Goal: Find specific page/section: Find specific page/section

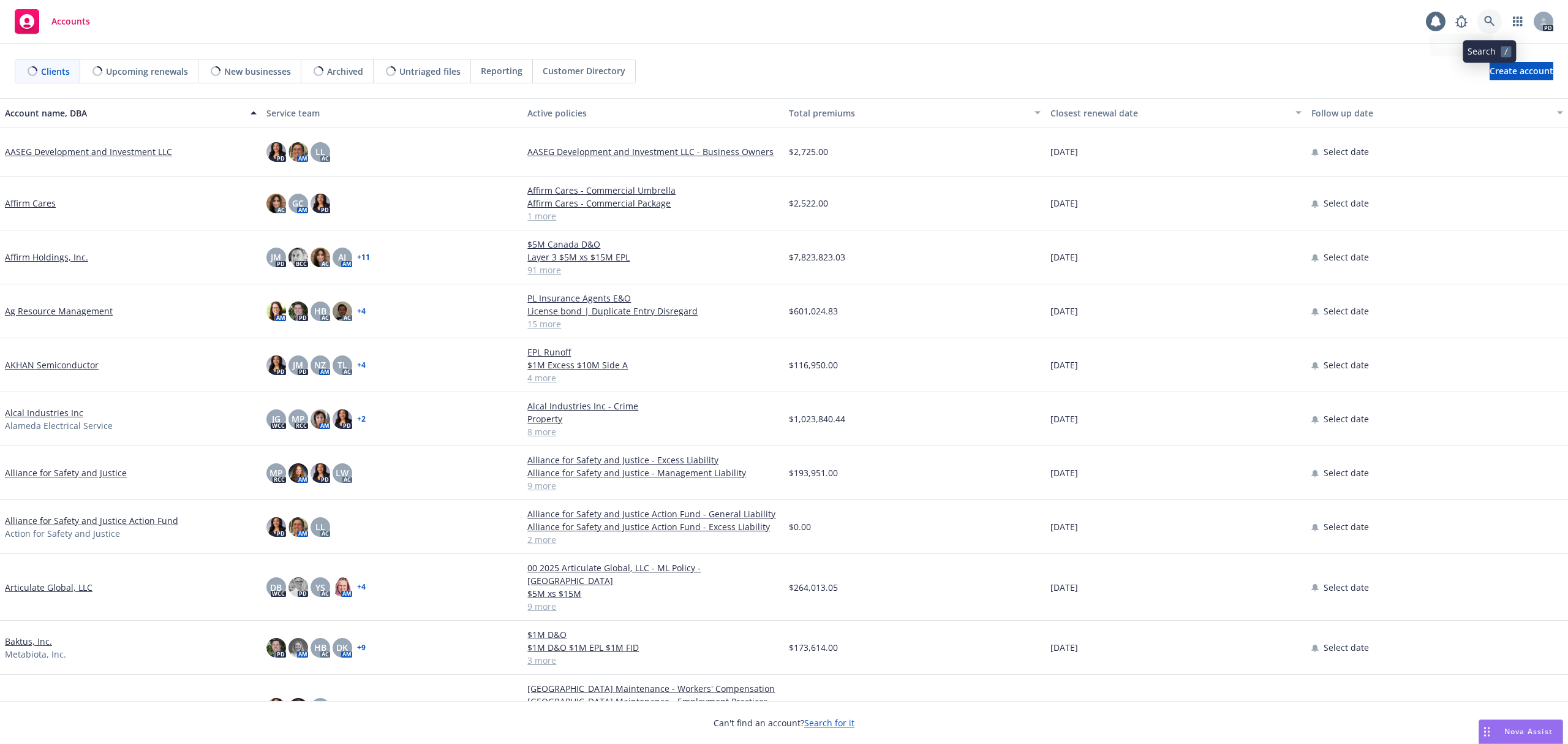
click at [1489, 28] on link at bounding box center [1490, 21] width 24 height 24
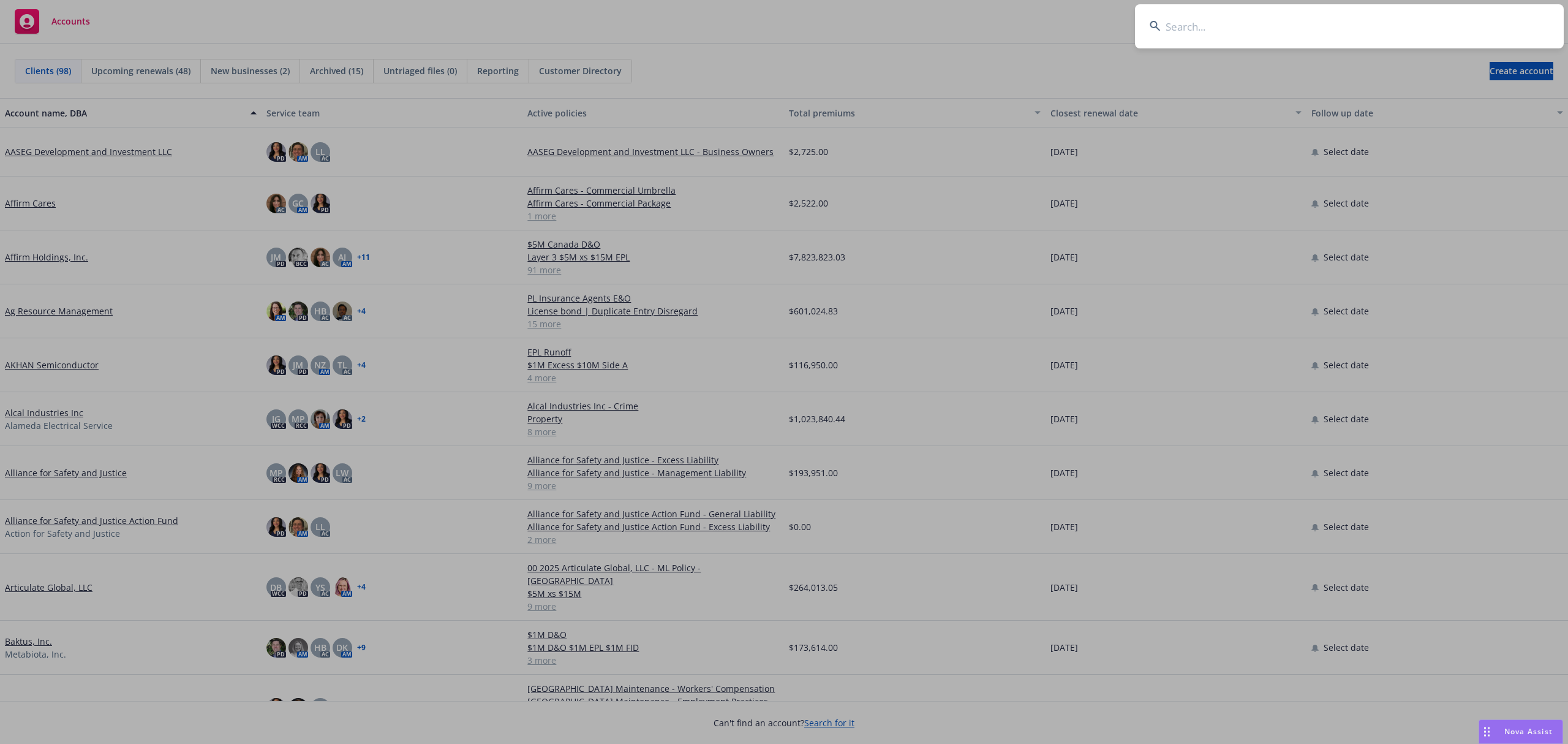
click at [1197, 32] on input at bounding box center [1349, 26] width 429 height 44
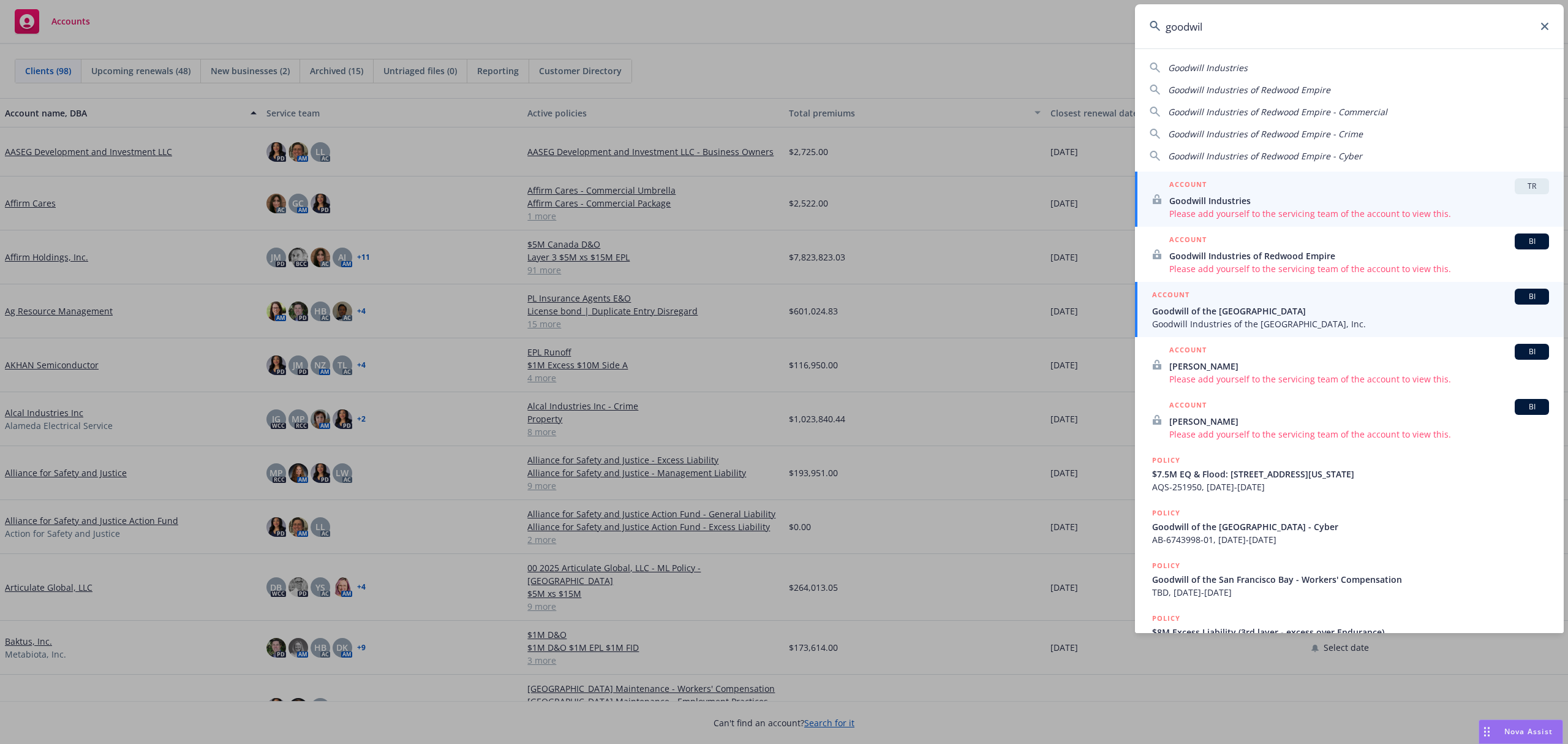
type input "goodwil"
click at [1267, 316] on span "Goodwill of the [GEOGRAPHIC_DATA]" at bounding box center [1351, 311] width 397 height 13
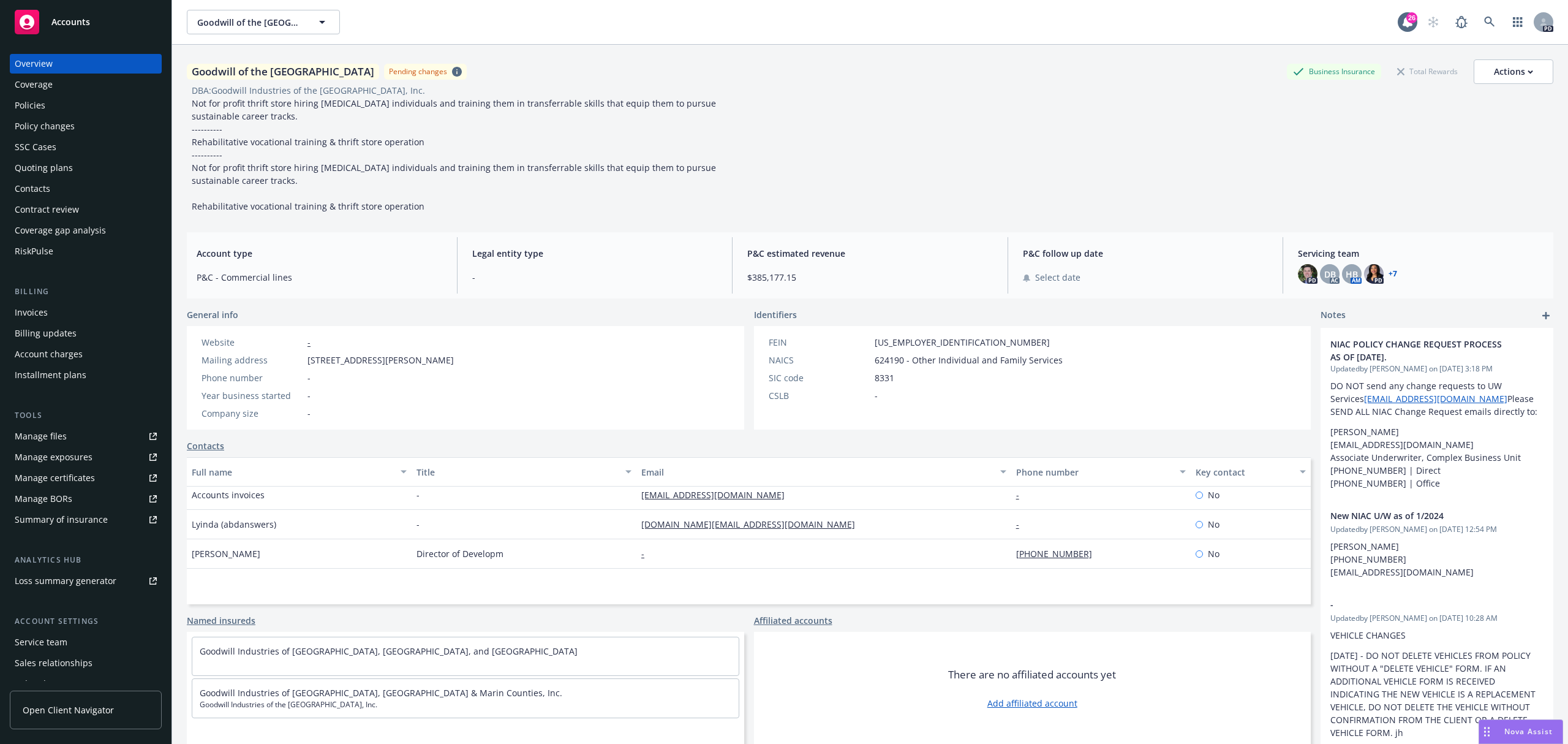
scroll to position [245, 0]
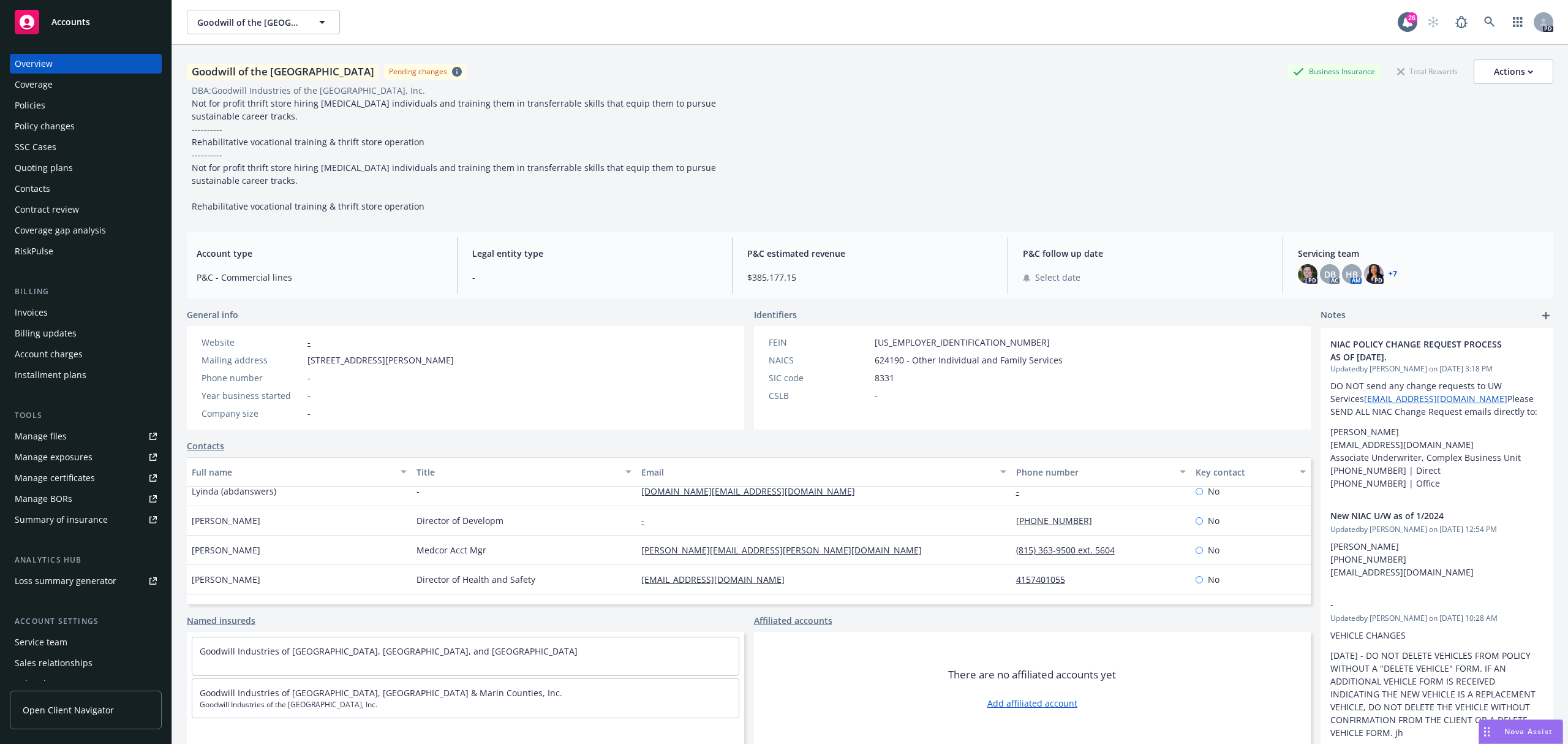
click at [49, 253] on div "RiskPulse" at bounding box center [34, 251] width 39 height 19
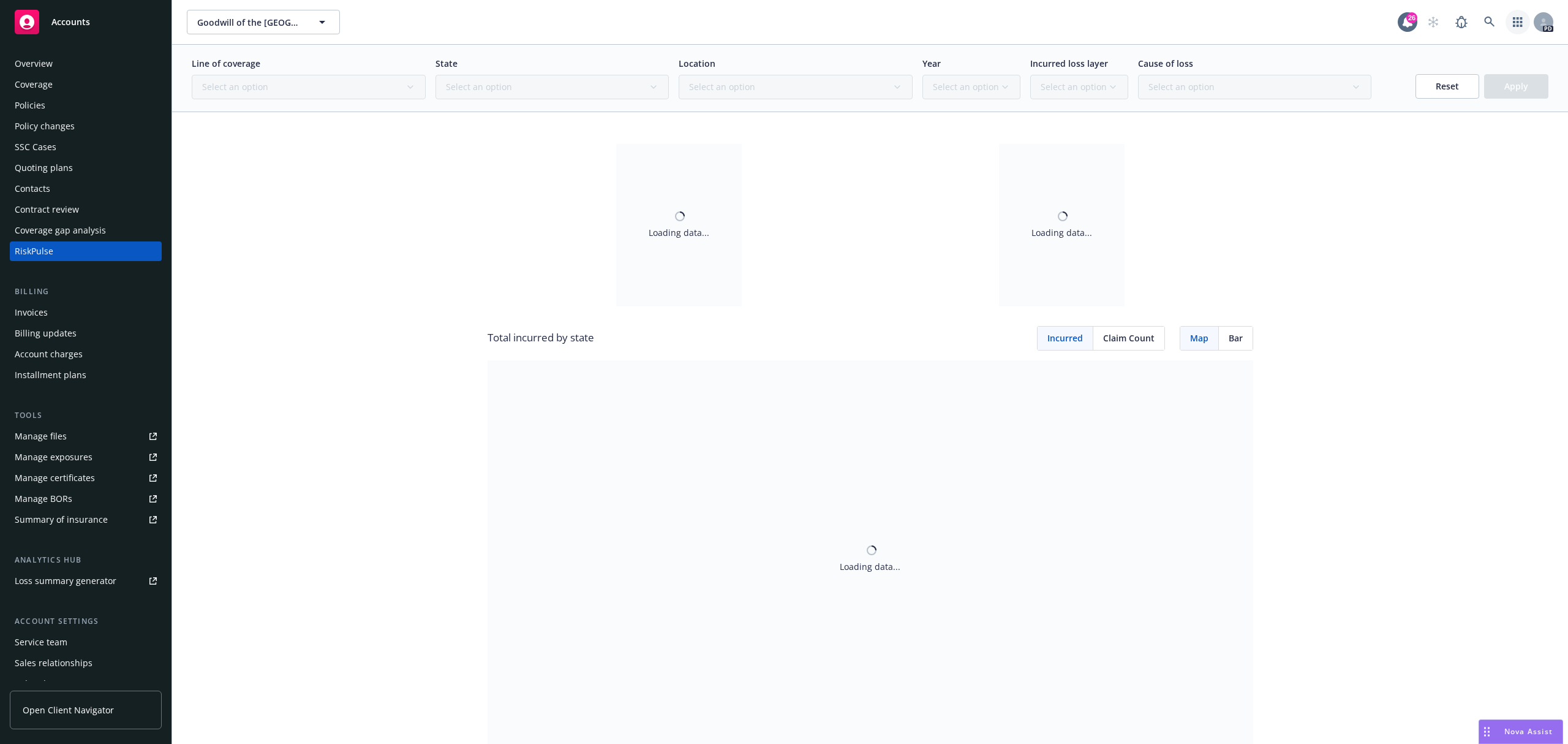
drag, startPoint x: 1537, startPoint y: 38, endPoint x: 1763, endPoint y: 116, distance: 239.1
click at [1568, 116] on html "Accounts Overview Coverage Policies Policy changes SSC Cases Quoting plans Cont…" at bounding box center [784, 372] width 1568 height 744
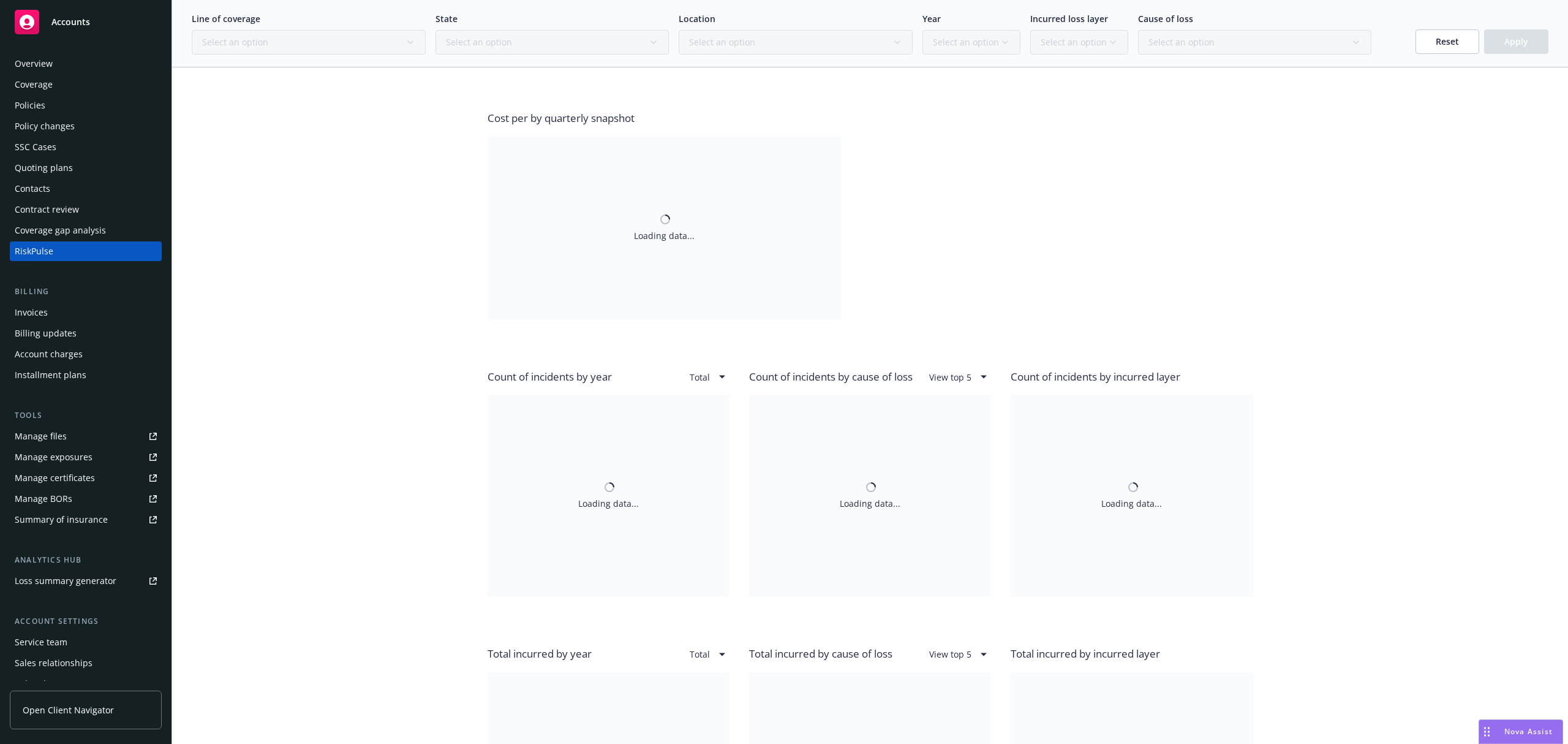
scroll to position [735, 0]
